Goal: Task Accomplishment & Management: Manage account settings

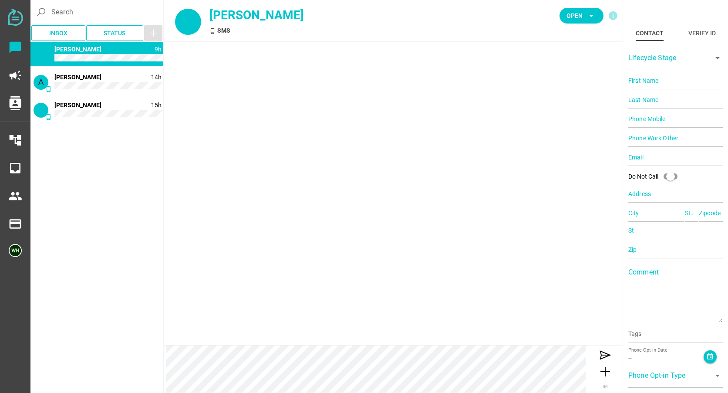
type input "14085290325"
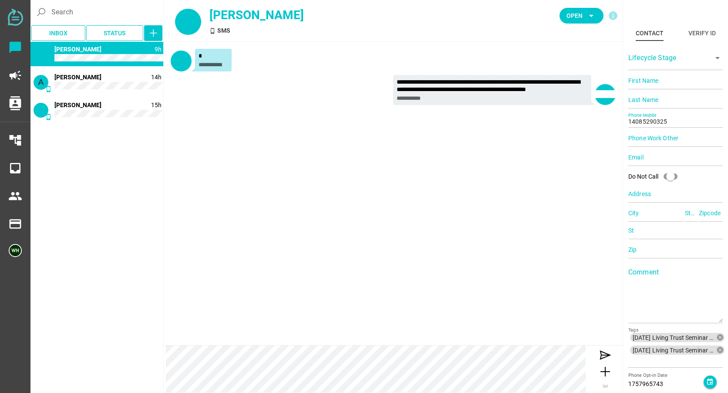
drag, startPoint x: 81, startPoint y: 50, endPoint x: 98, endPoint y: 52, distance: 18.0
click at [81, 50] on span "[PERSON_NAME]" at bounding box center [77, 49] width 47 height 7
click at [592, 14] on icon "arrow_drop_down" at bounding box center [591, 15] width 10 height 10
click at [558, 97] on div "Closed" at bounding box center [578, 96] width 51 height 21
type input "16504920913"
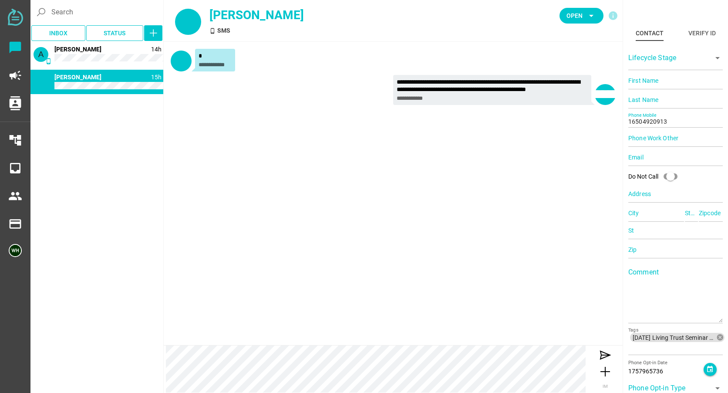
click at [158, 111] on div "phone_android 9h 1 Roodman,toby Closed A phone_android 14h 1 Anjali Bower phone…" at bounding box center [96, 216] width 133 height 349
click at [584, 13] on span "Open arrow_drop_down" at bounding box center [582, 16] width 30 height 12
drag, startPoint x: 567, startPoint y: 94, endPoint x: 469, endPoint y: 72, distance: 100.4
click at [567, 94] on div "Closed" at bounding box center [578, 96] width 37 height 7
type input "15105525624"
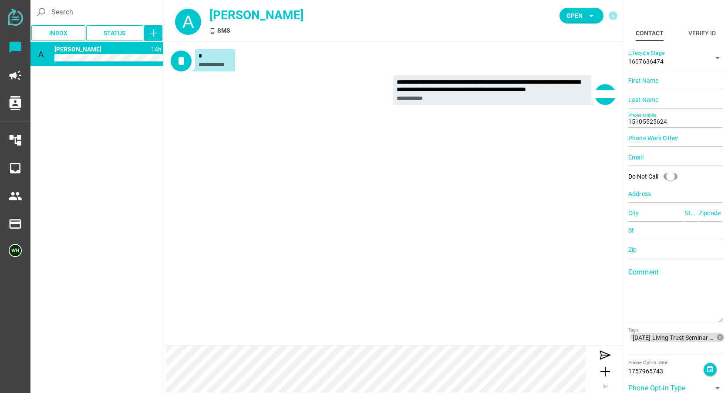
click at [202, 109] on div "**********" at bounding box center [393, 79] width 459 height 74
drag, startPoint x: 169, startPoint y: 165, endPoint x: 181, endPoint y: 162, distance: 12.8
click at [169, 165] on div "**********" at bounding box center [393, 193] width 459 height 303
click at [588, 20] on icon "arrow_drop_down" at bounding box center [591, 15] width 10 height 10
click at [563, 94] on div "Closed" at bounding box center [578, 96] width 37 height 7
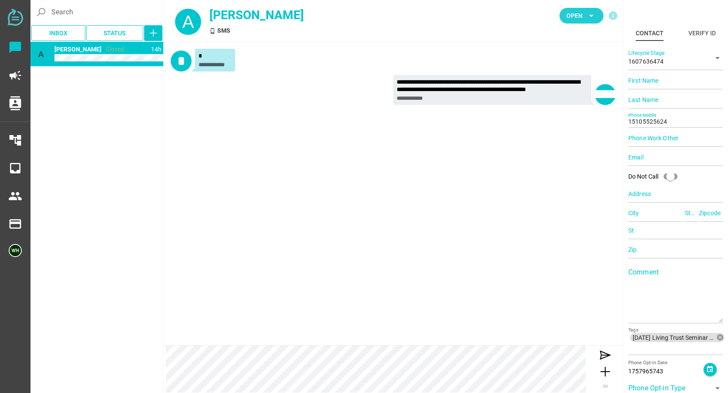
click at [571, 18] on span "Open" at bounding box center [575, 15] width 16 height 10
click at [556, 95] on div "Closed" at bounding box center [578, 96] width 51 height 21
